Goal: Find specific page/section: Find specific page/section

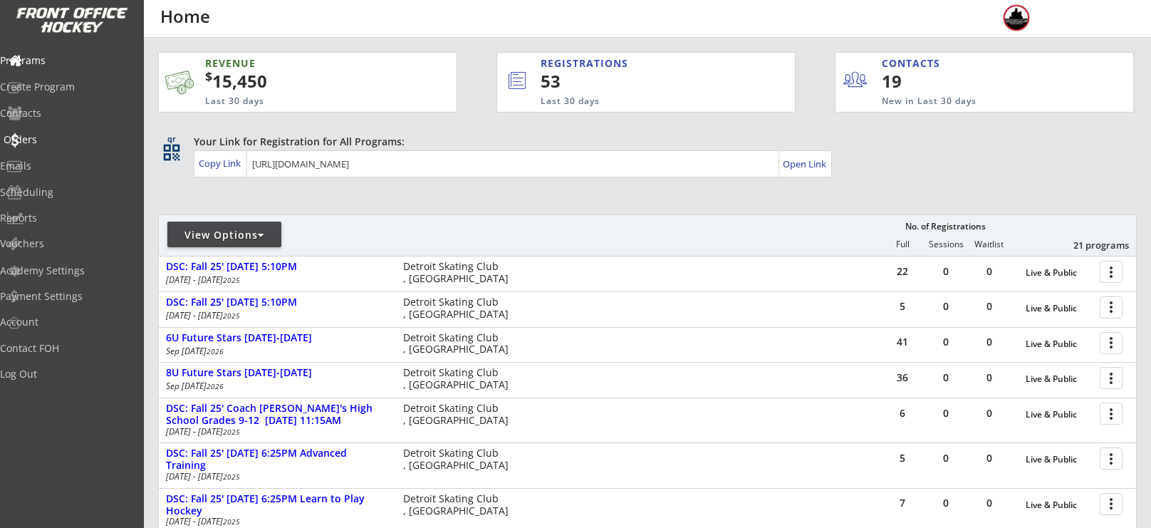
click at [46, 147] on div "Orders" at bounding box center [67, 140] width 135 height 25
click at [59, 136] on div "Orders" at bounding box center [68, 140] width 128 height 10
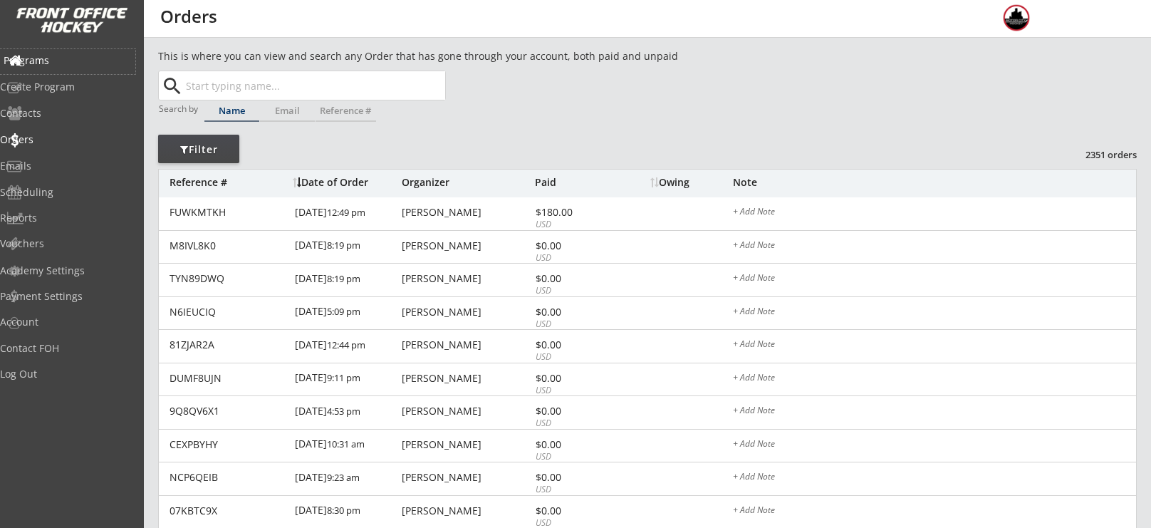
click at [51, 56] on div "Programs" at bounding box center [68, 61] width 128 height 10
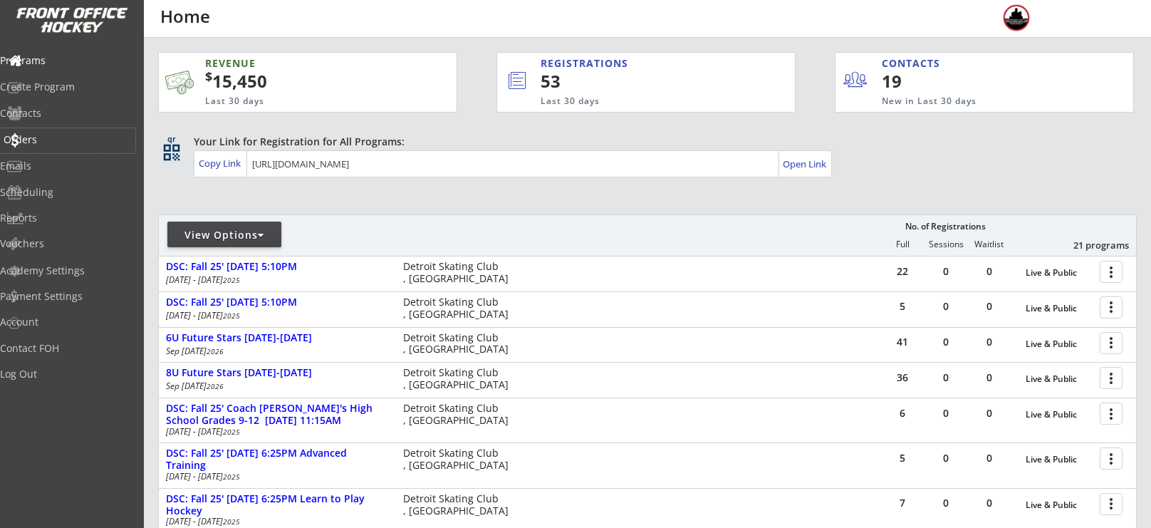
click at [61, 144] on div "Orders" at bounding box center [68, 140] width 128 height 10
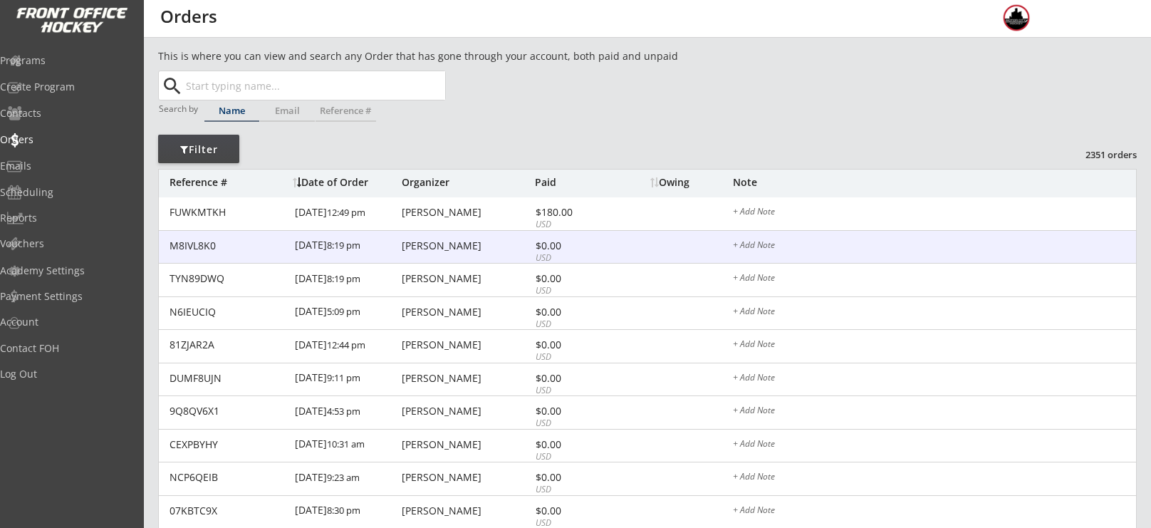
scroll to position [402, 0]
